Goal: Navigation & Orientation: Find specific page/section

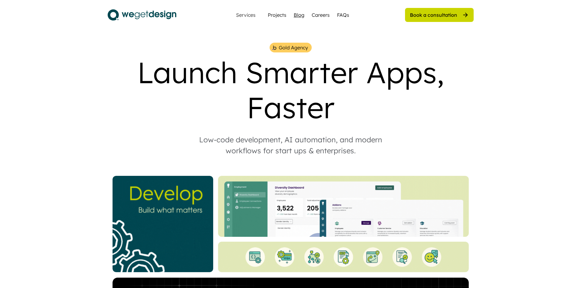
drag, startPoint x: 301, startPoint y: 20, endPoint x: 299, endPoint y: 17, distance: 3.5
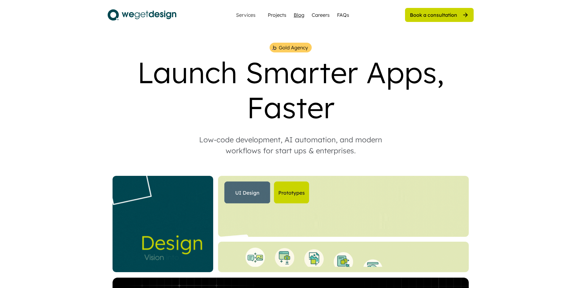
click at [299, 17] on div "Services Projects Blog Careers FAQs" at bounding box center [290, 15] width 125 height 12
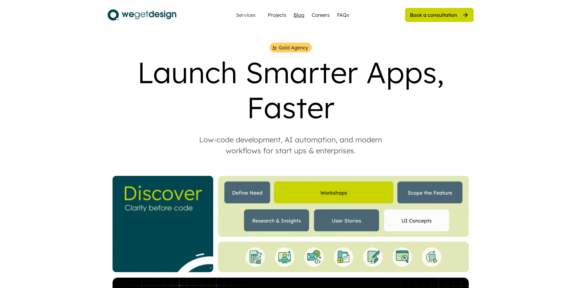
click at [299, 17] on div "Blog" at bounding box center [298, 14] width 11 height 7
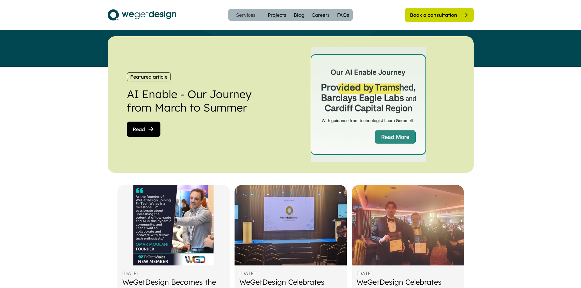
scroll to position [121, 0]
click at [297, 15] on div "Blog" at bounding box center [298, 14] width 11 height 7
